Goal: Answer question/provide support: Share knowledge or assist other users

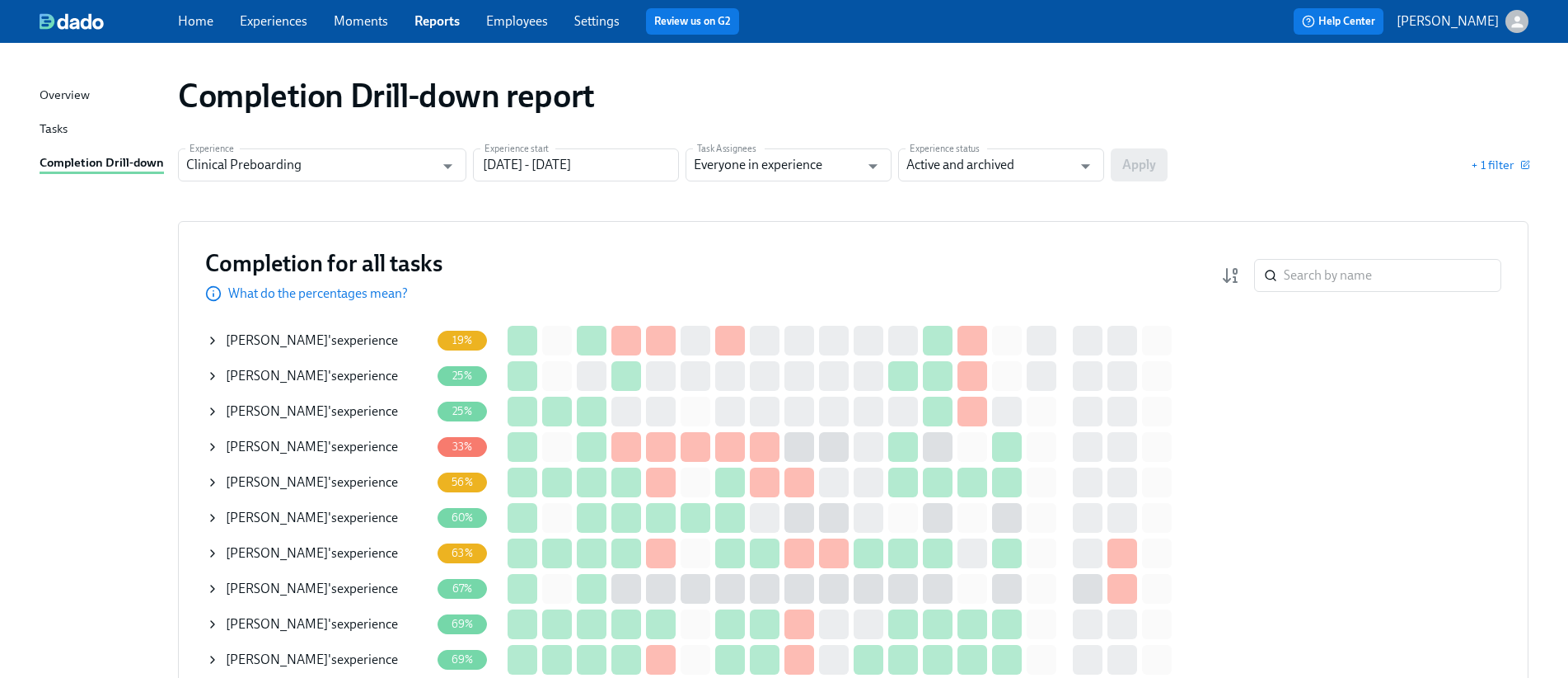
click at [217, 346] on icon at bounding box center [213, 340] width 13 height 13
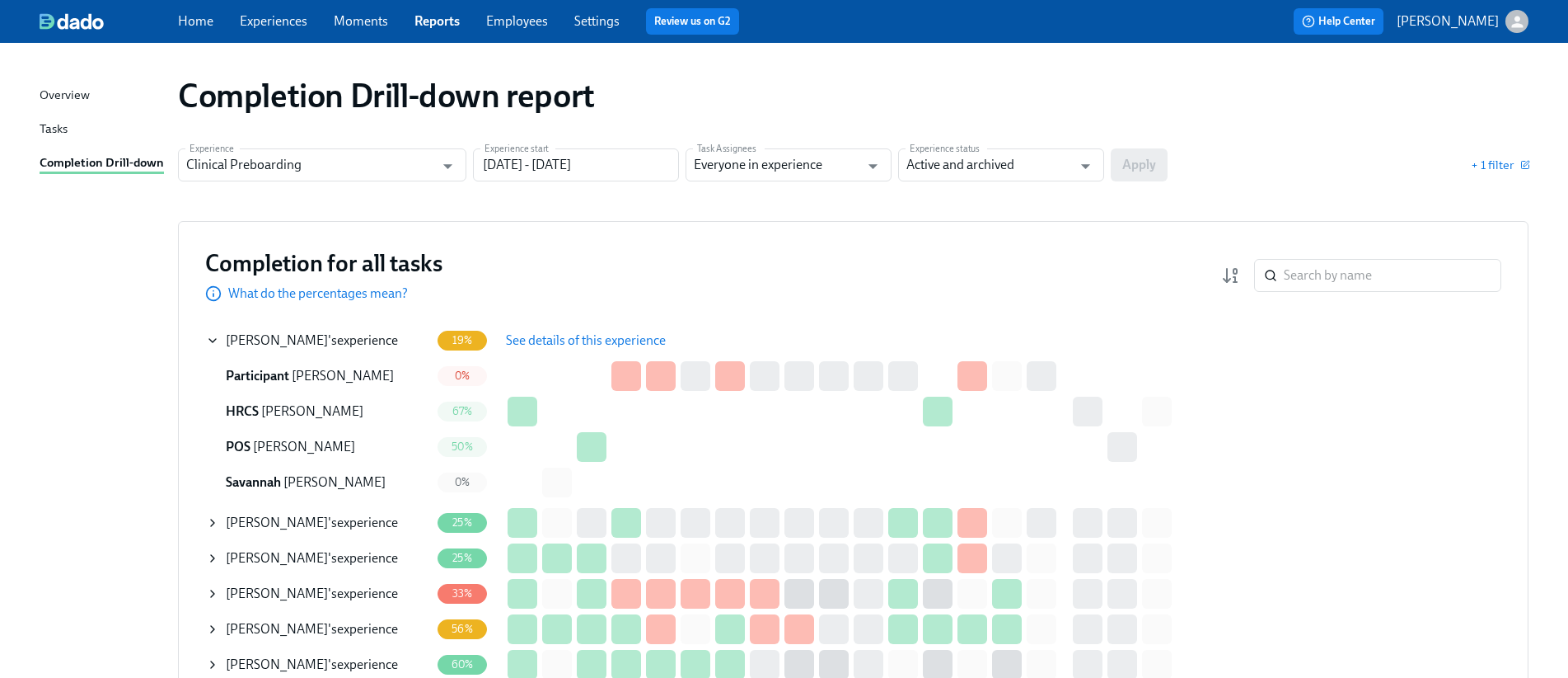
click at [617, 345] on span "See details of this experience" at bounding box center [586, 341] width 160 height 17
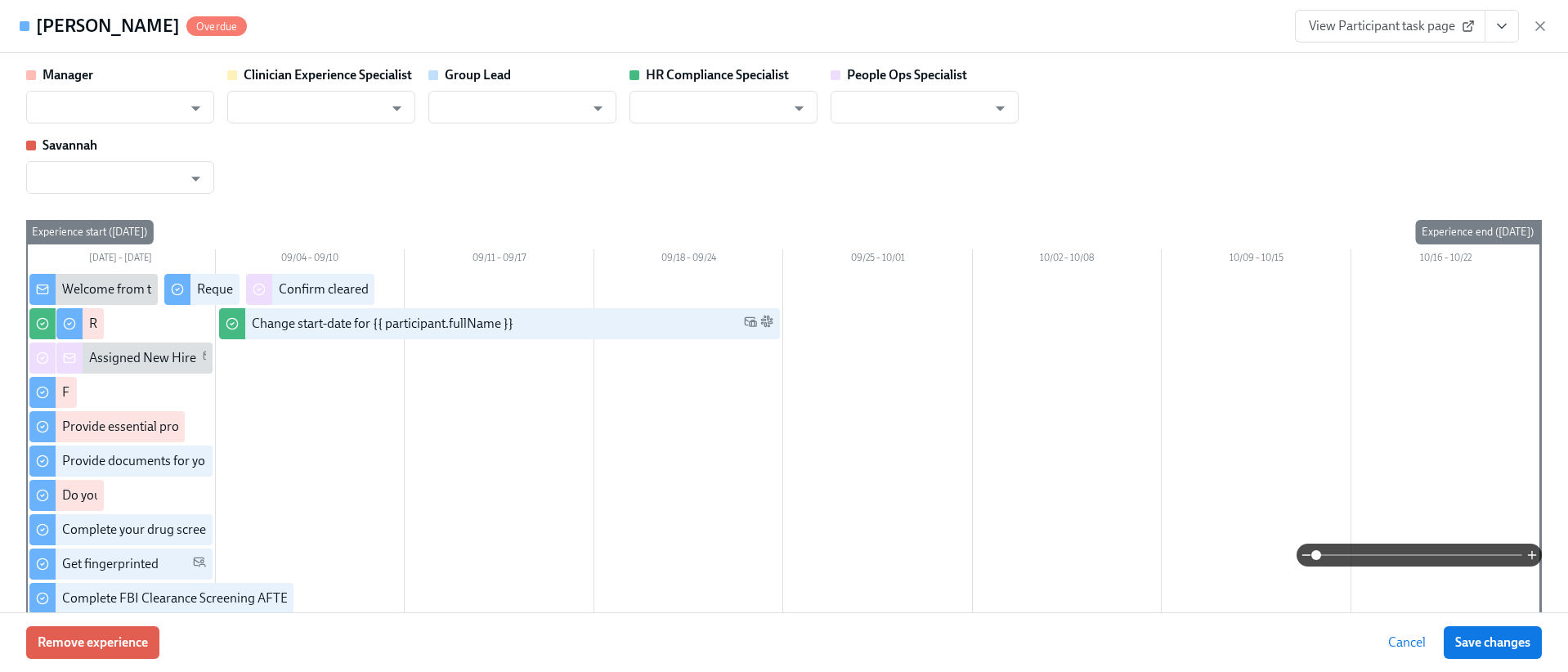
type input "[PERSON_NAME]"
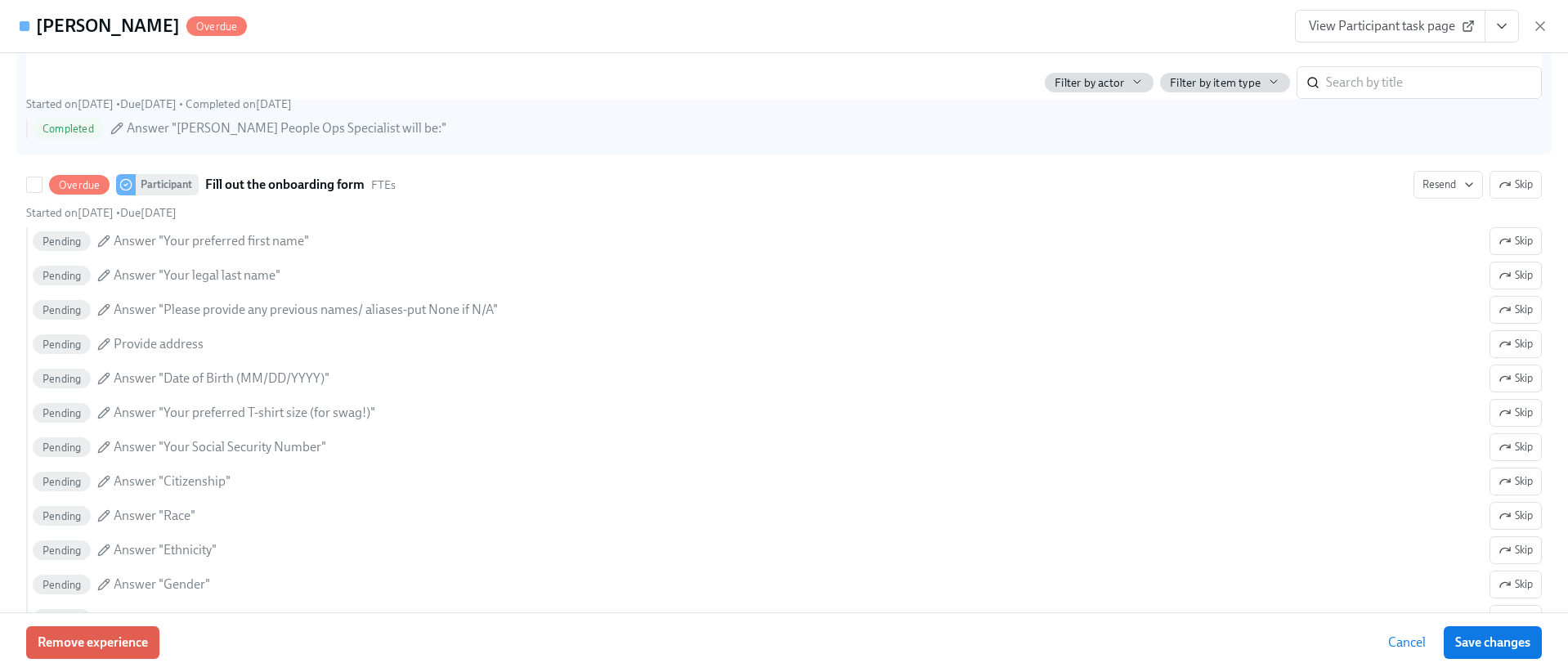
scroll to position [834, 0]
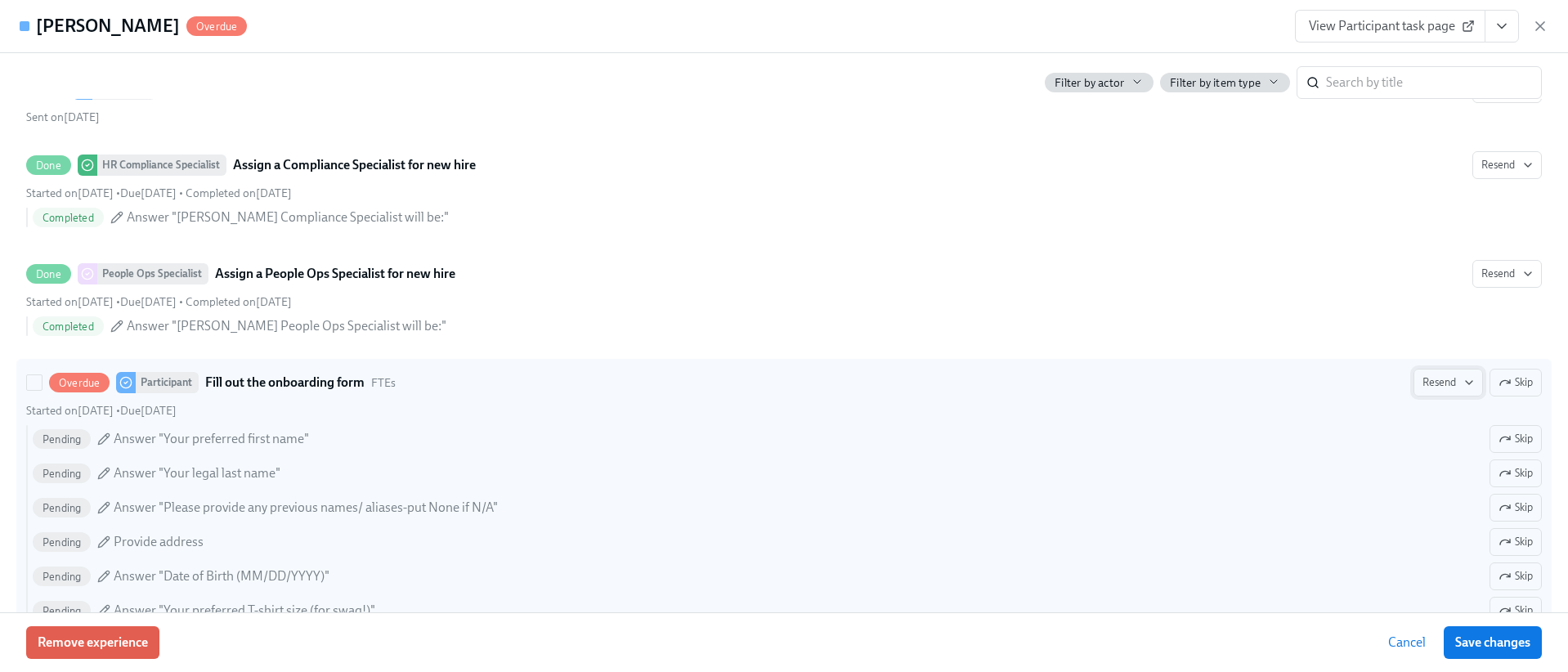
click at [1462, 384] on icon "button" at bounding box center [1469, 382] width 13 height 13
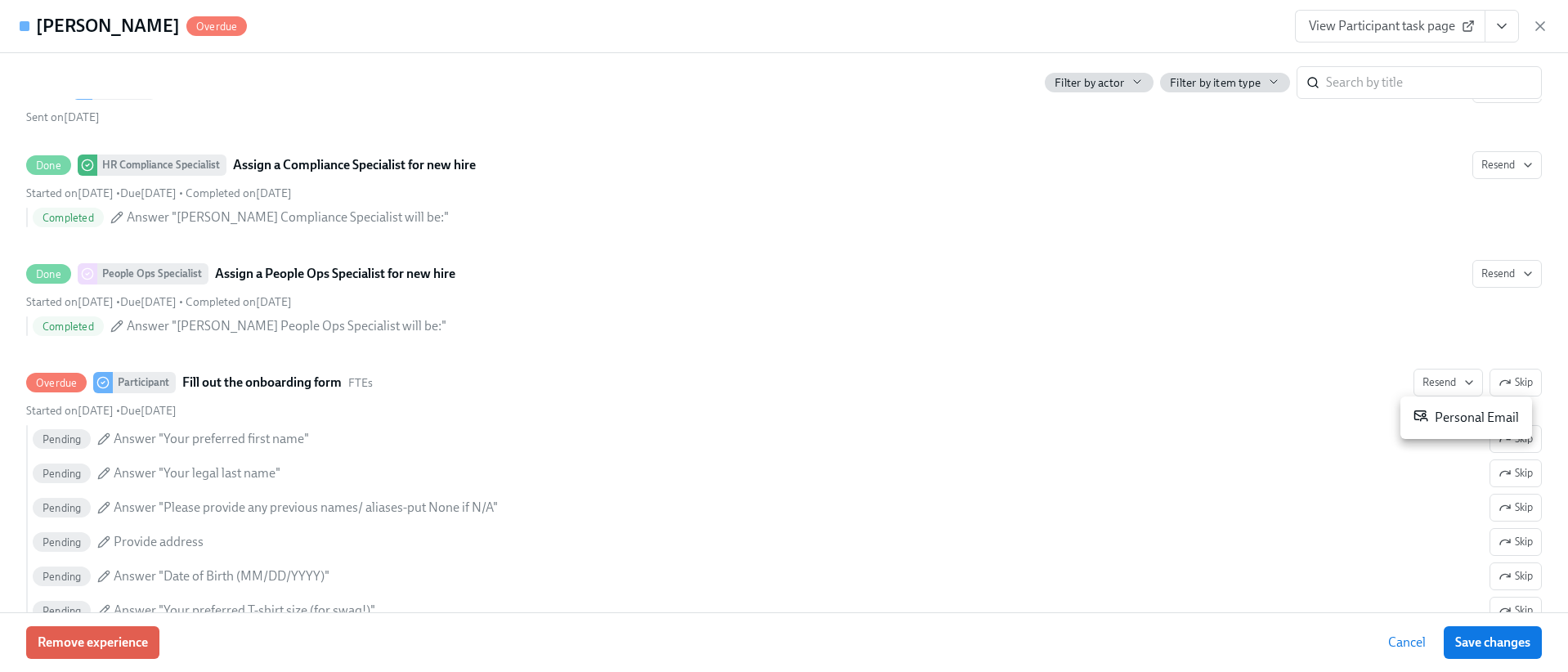
click at [1464, 422] on div "Personal Email" at bounding box center [1466, 417] width 105 height 19
